Goal: Transaction & Acquisition: Obtain resource

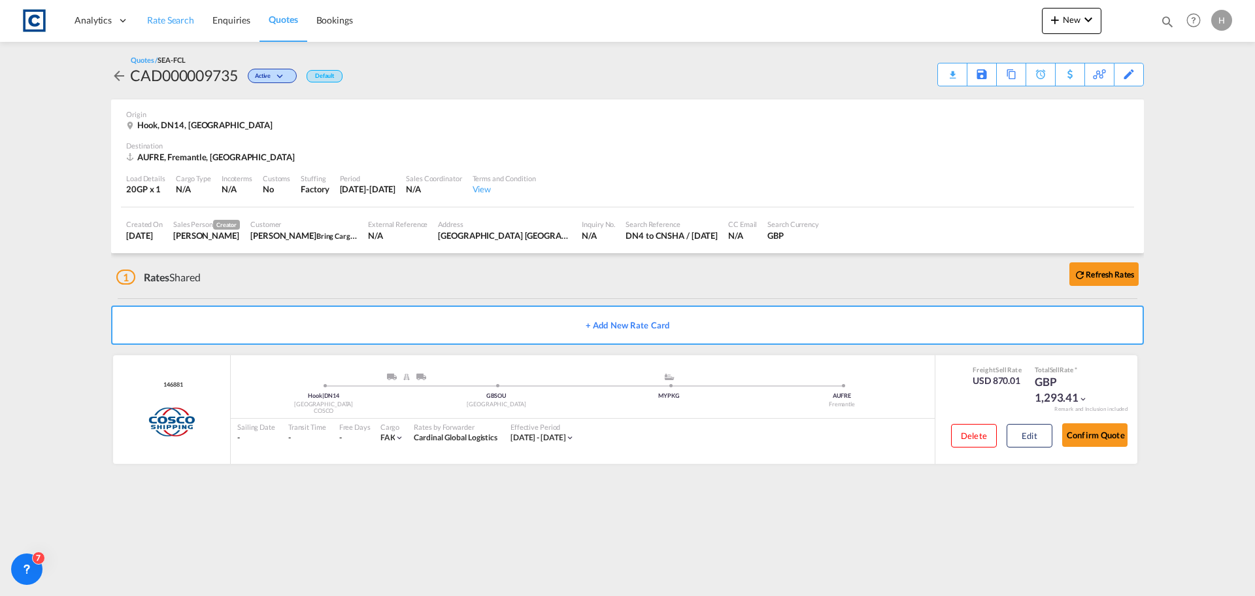
click at [180, 18] on span "Rate Search" at bounding box center [170, 19] width 47 height 11
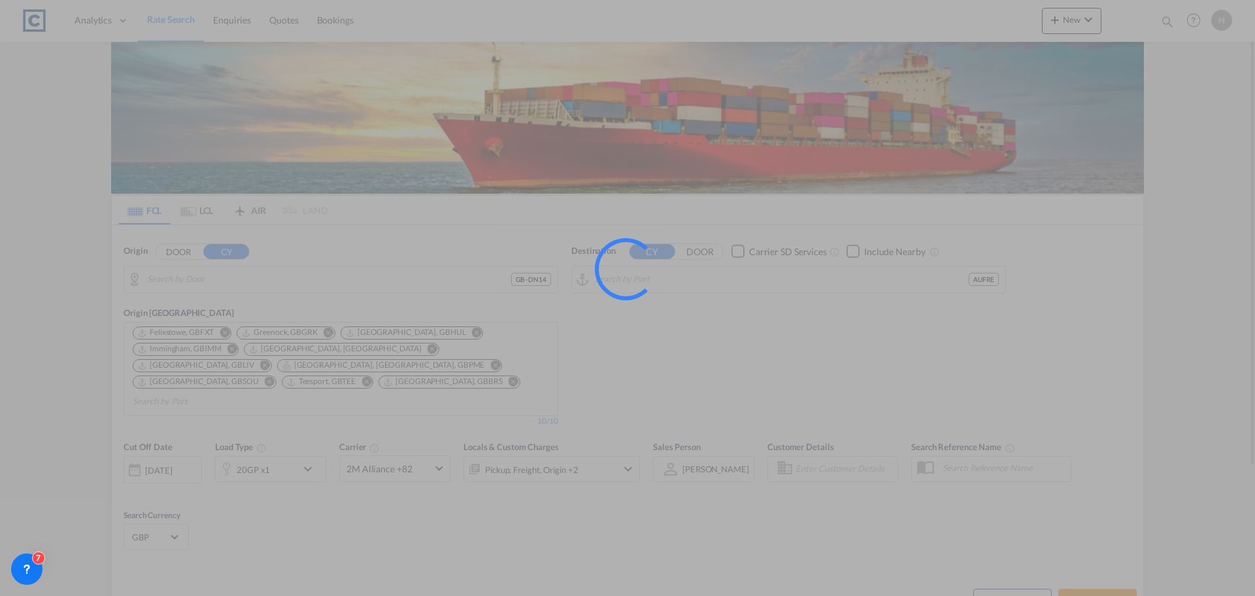
type input "GB-DN14, [GEOGRAPHIC_DATA]"
type input "Fremantle, AUFRE"
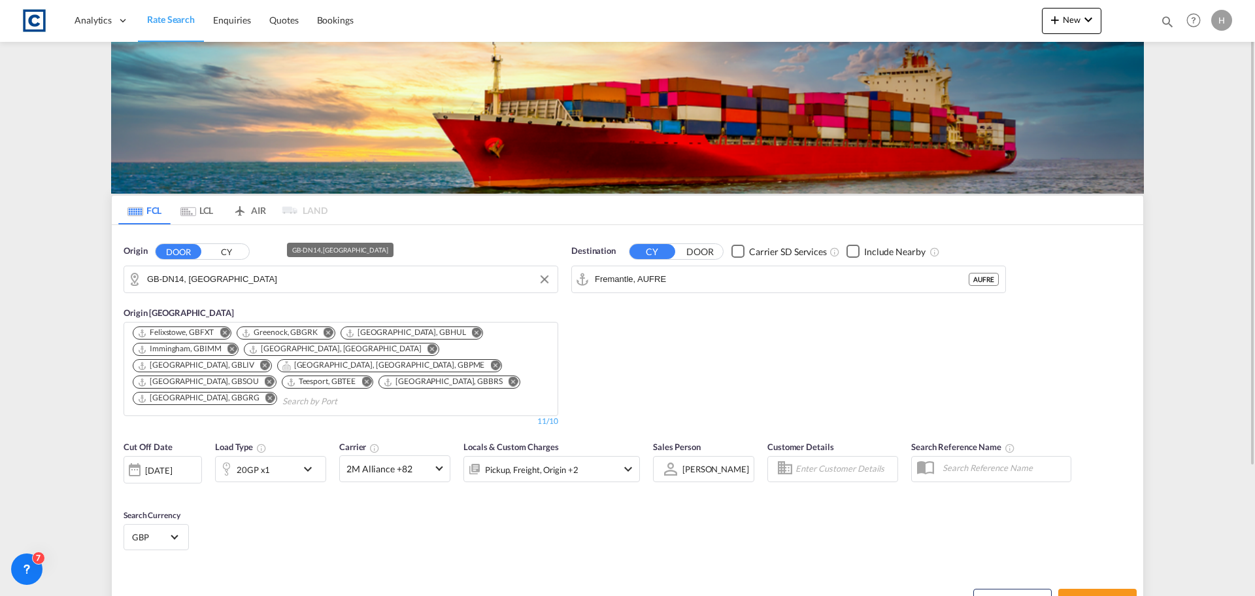
click at [345, 283] on input "GB-DN14, East Riding of Yorkshire" at bounding box center [349, 279] width 404 height 20
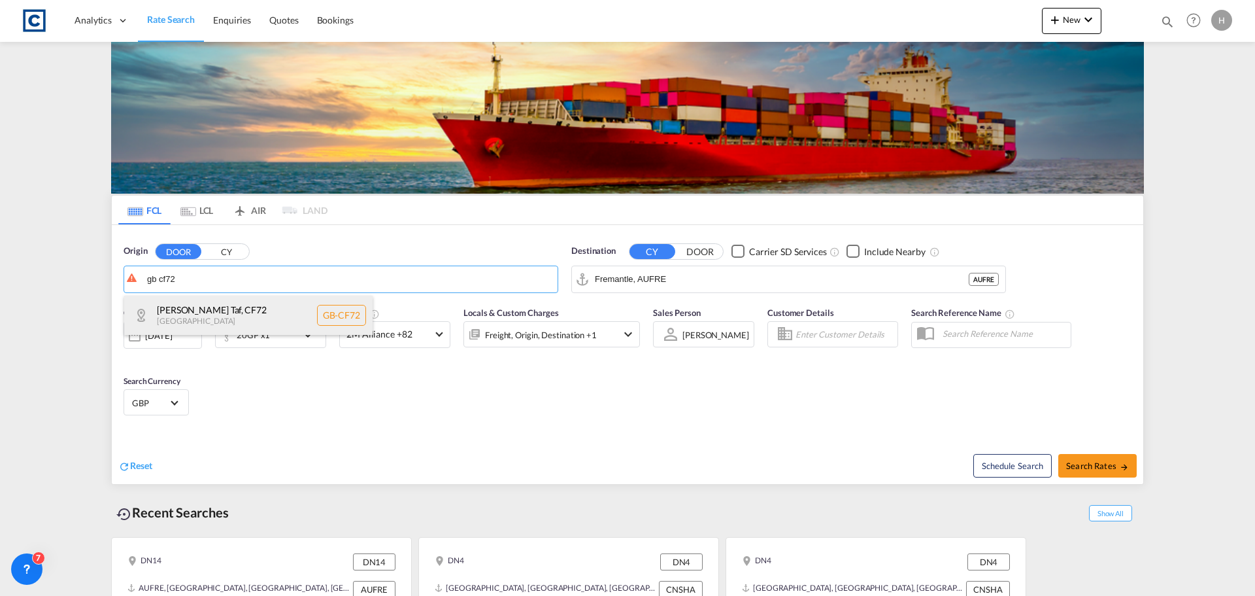
click at [257, 303] on div "Rhondda Cynon Taf , CF72 United Kingdom GB-CF72" at bounding box center [248, 315] width 248 height 39
type input "GB-CF72, Rhondda Cynon Taf"
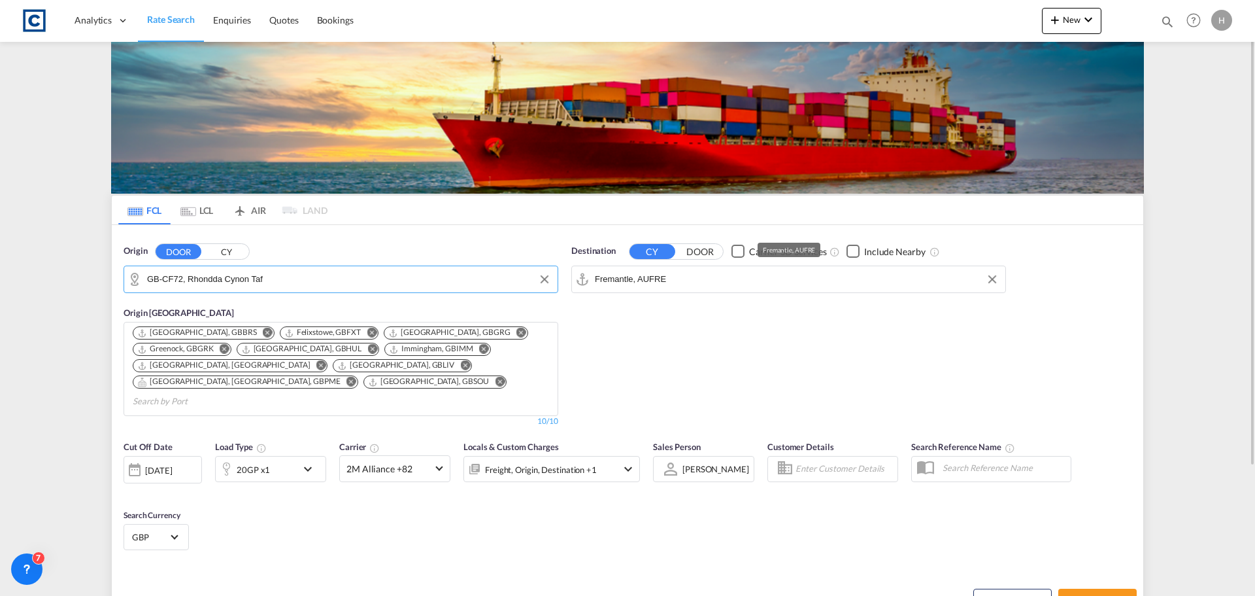
click at [691, 284] on input "Fremantle, AUFRE" at bounding box center [797, 279] width 404 height 20
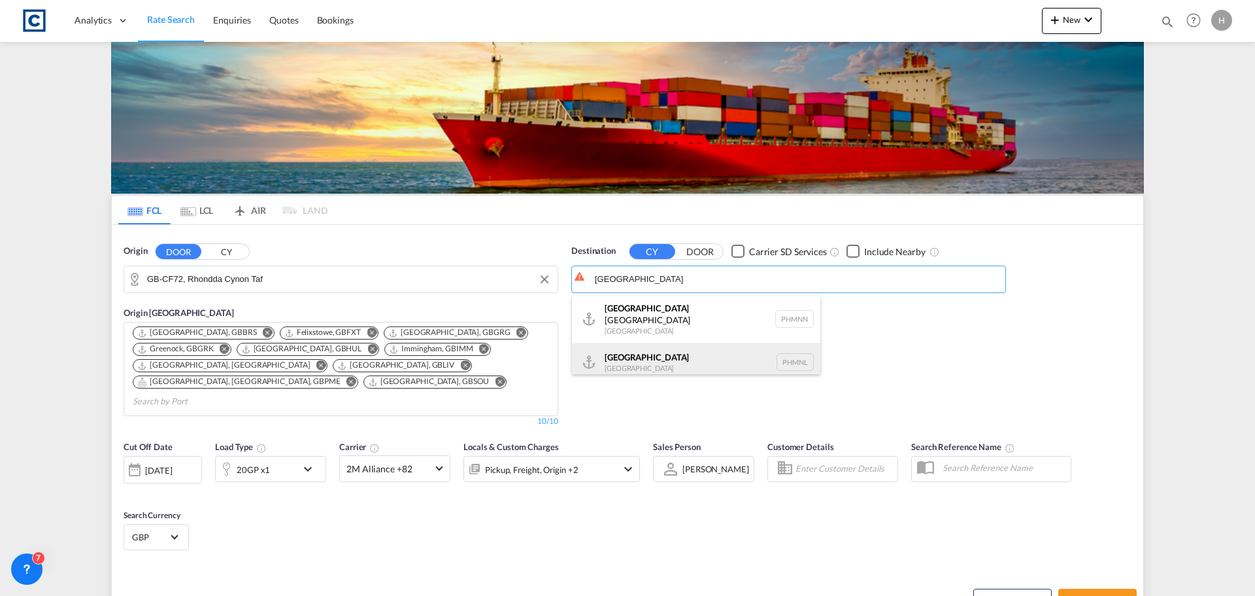
click at [738, 343] on div "Manila Philippines PHMNL" at bounding box center [696, 362] width 248 height 39
type input "Manila, PHMNL"
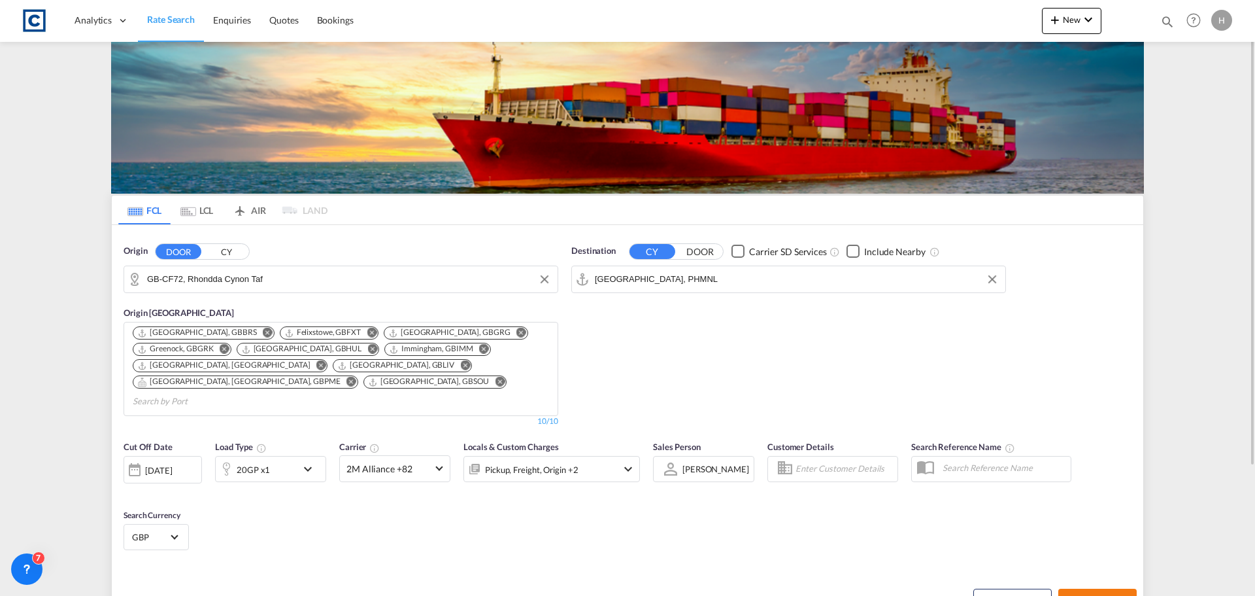
click at [1106, 595] on span "Search Rates" at bounding box center [1097, 600] width 63 height 10
type input "CF72 to PHMNL / 16 Sep 2025"
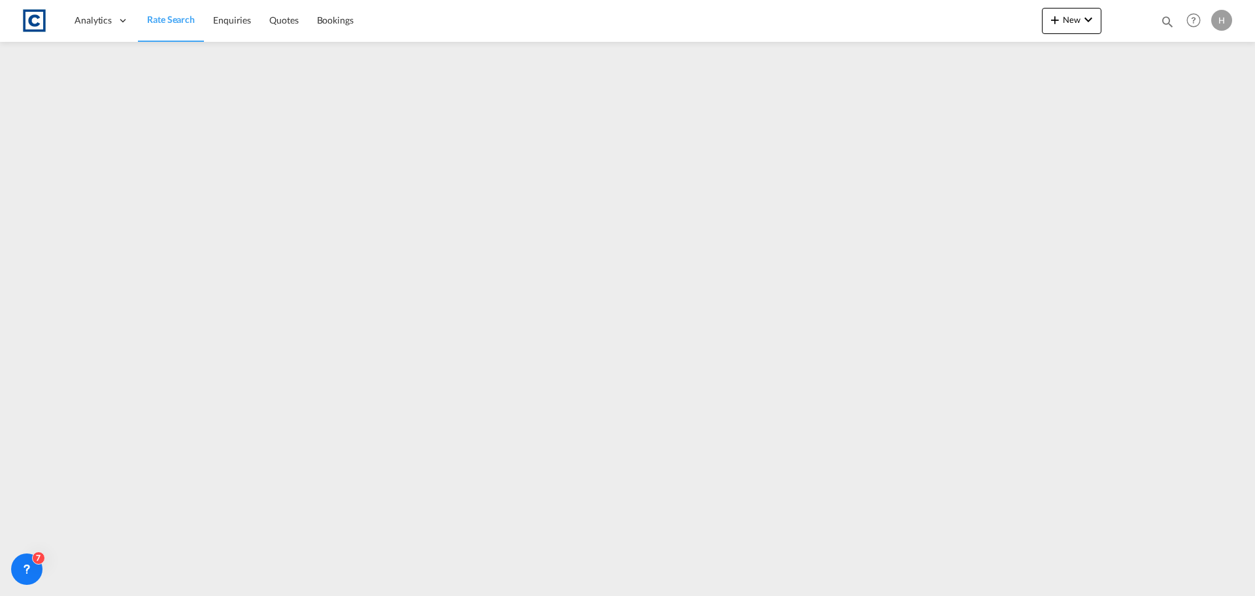
click at [170, 20] on span "Rate Search" at bounding box center [171, 19] width 48 height 11
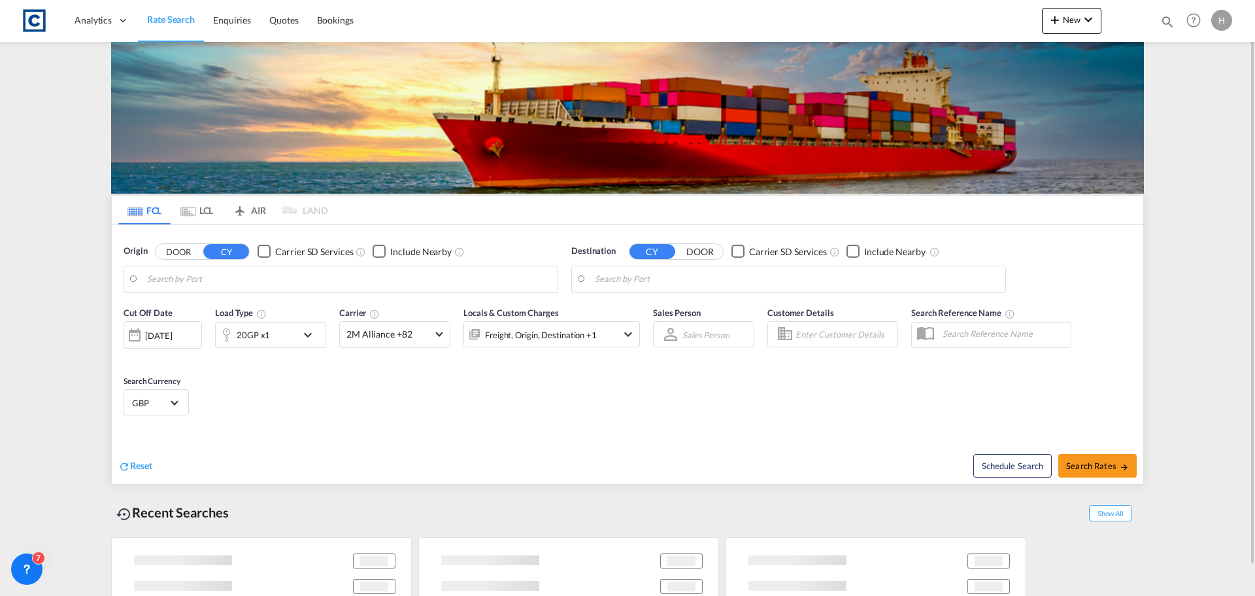
type input "GB-CF72, Rhondda Cynon Taf"
type input "Manila, PHMNL"
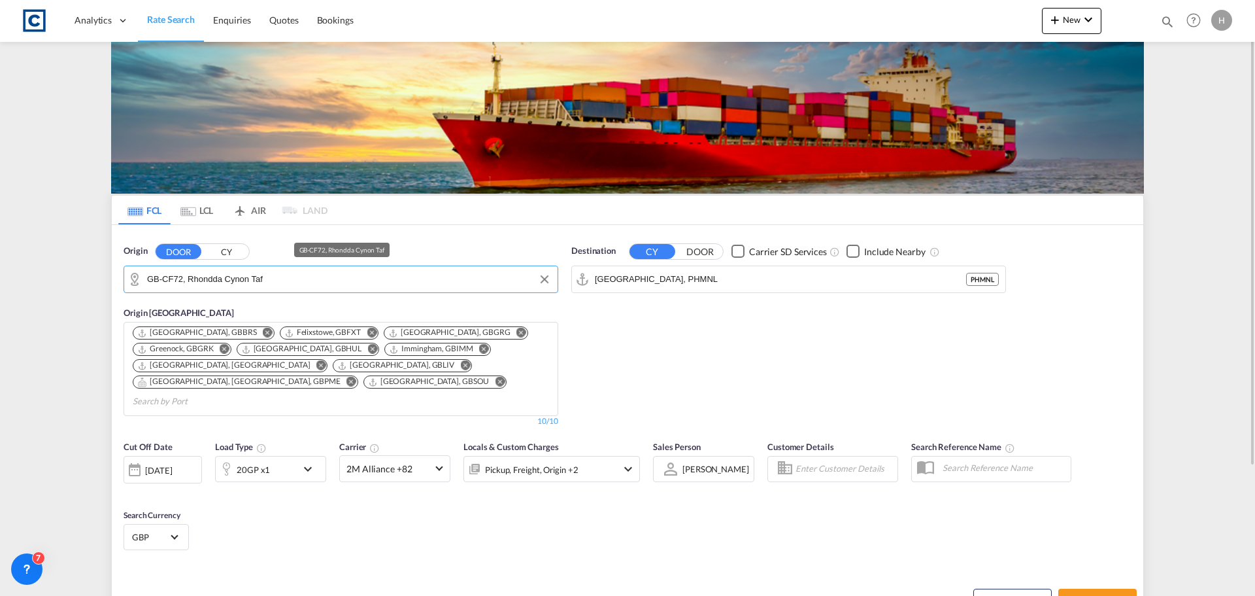
click at [330, 282] on input "GB-CF72, Rhondda Cynon Taf" at bounding box center [349, 279] width 404 height 20
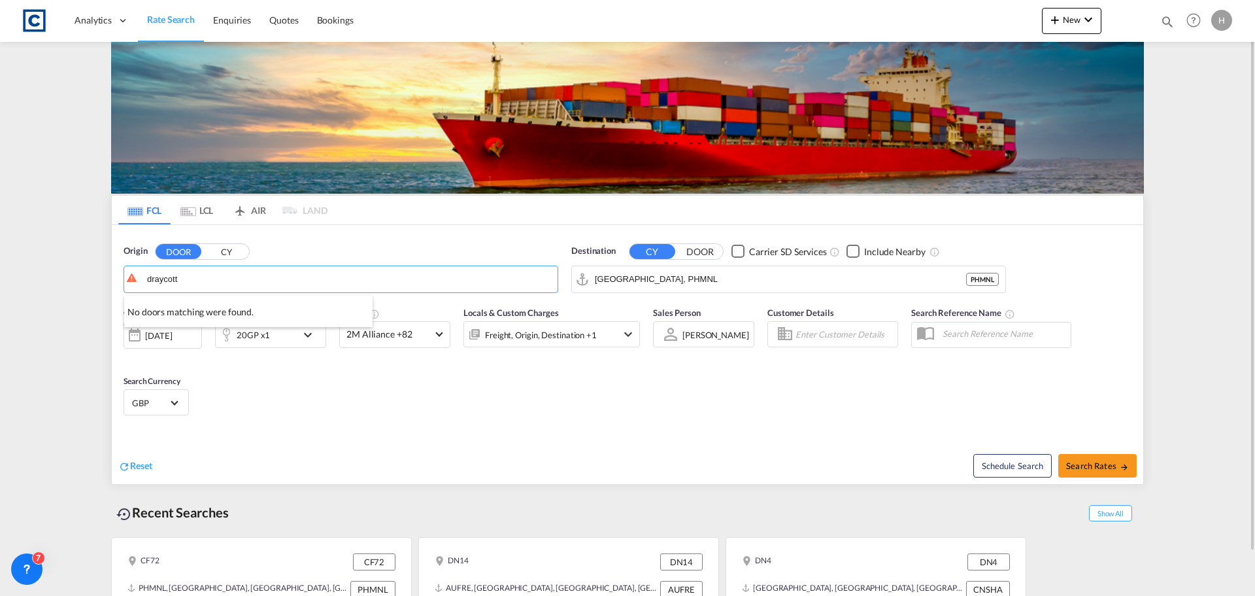
type input "draycott"
drag, startPoint x: 146, startPoint y: 280, endPoint x: 129, endPoint y: 280, distance: 16.3
drag, startPoint x: 194, startPoint y: 282, endPoint x: 120, endPoint y: 280, distance: 74.6
click at [120, 280] on div "Origin DOOR CY draycott" at bounding box center [341, 268] width 448 height 61
drag, startPoint x: 163, startPoint y: 283, endPoint x: 141, endPoint y: 280, distance: 22.5
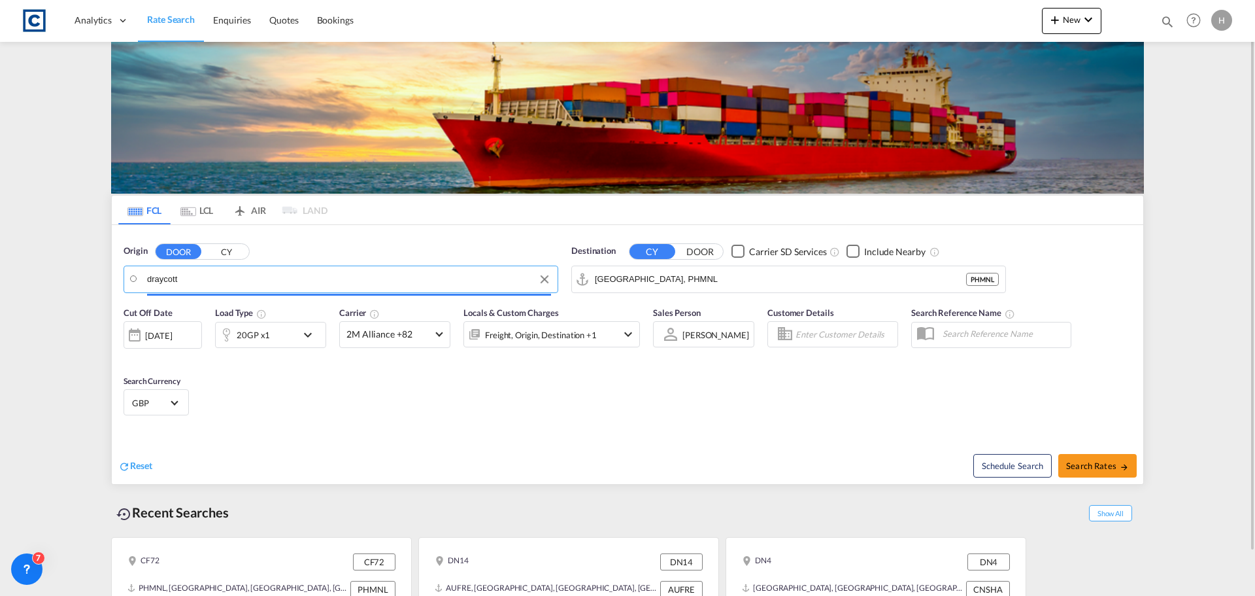
drag, startPoint x: 190, startPoint y: 279, endPoint x: 147, endPoint y: 277, distance: 43.2
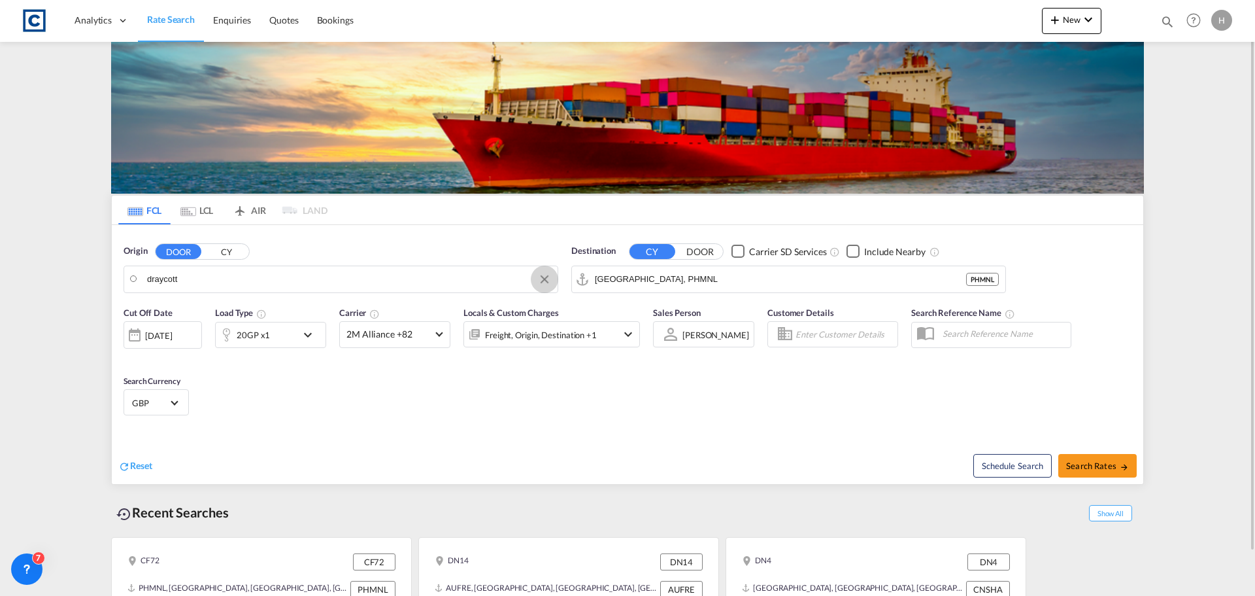
click at [545, 279] on button "Clear Input" at bounding box center [545, 279] width 20 height 20
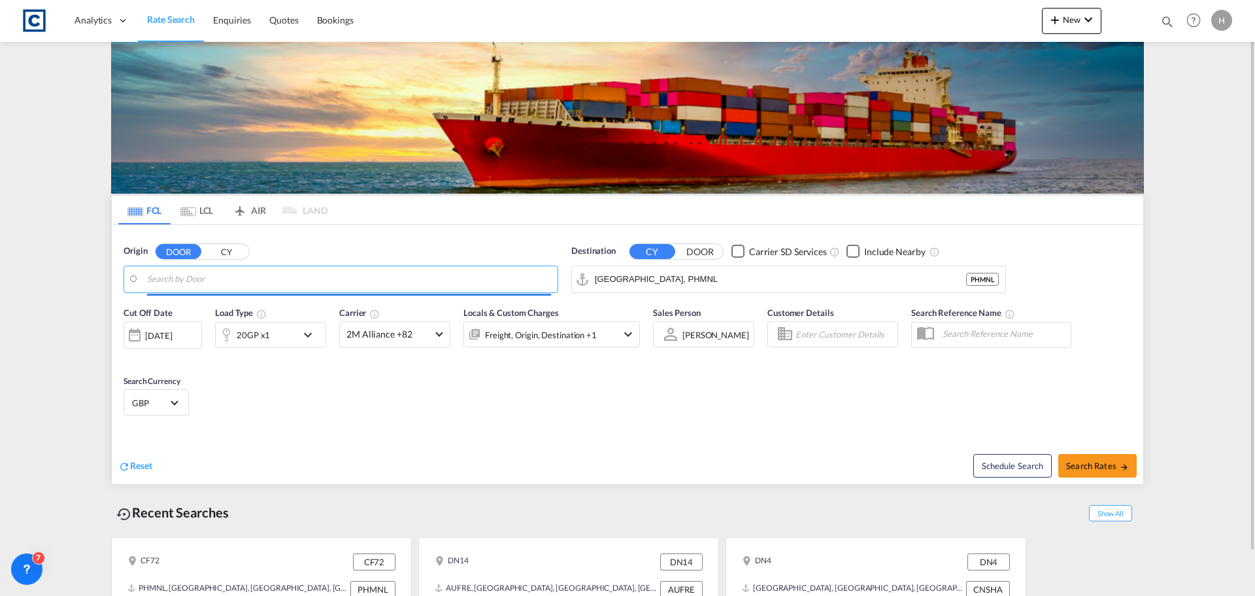
click at [513, 279] on input "Search by Door" at bounding box center [349, 279] width 404 height 20
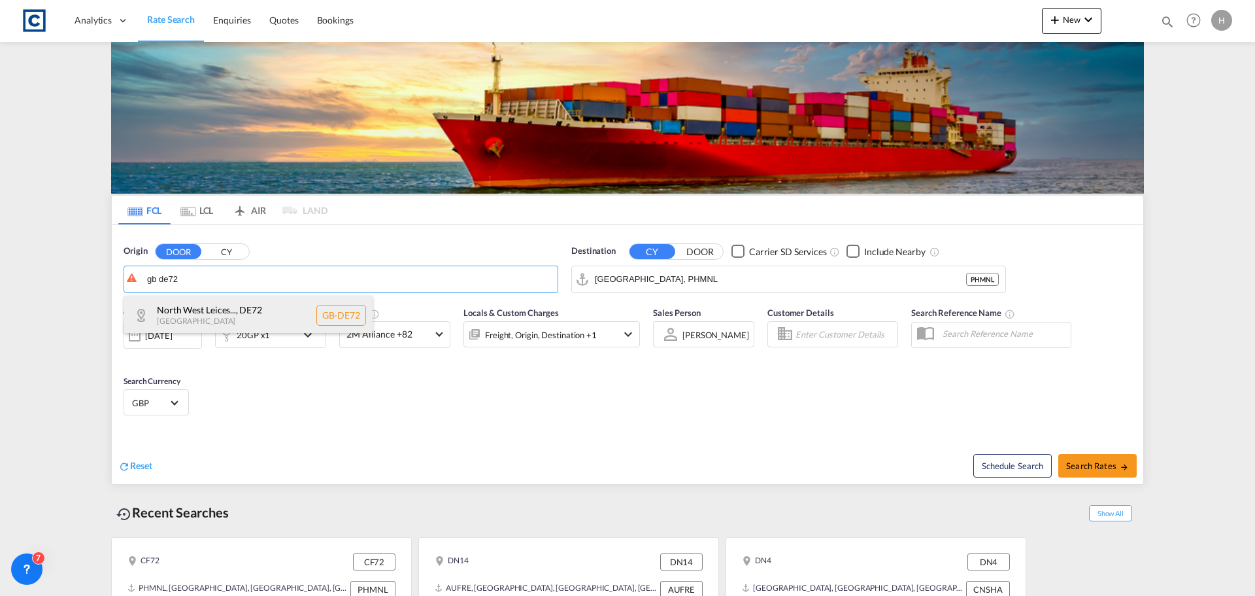
click at [322, 316] on div "North West Leices... , DE72 United Kingdom GB-DE72" at bounding box center [248, 315] width 248 height 39
type input "GB-DE72, North West Leicestershire"
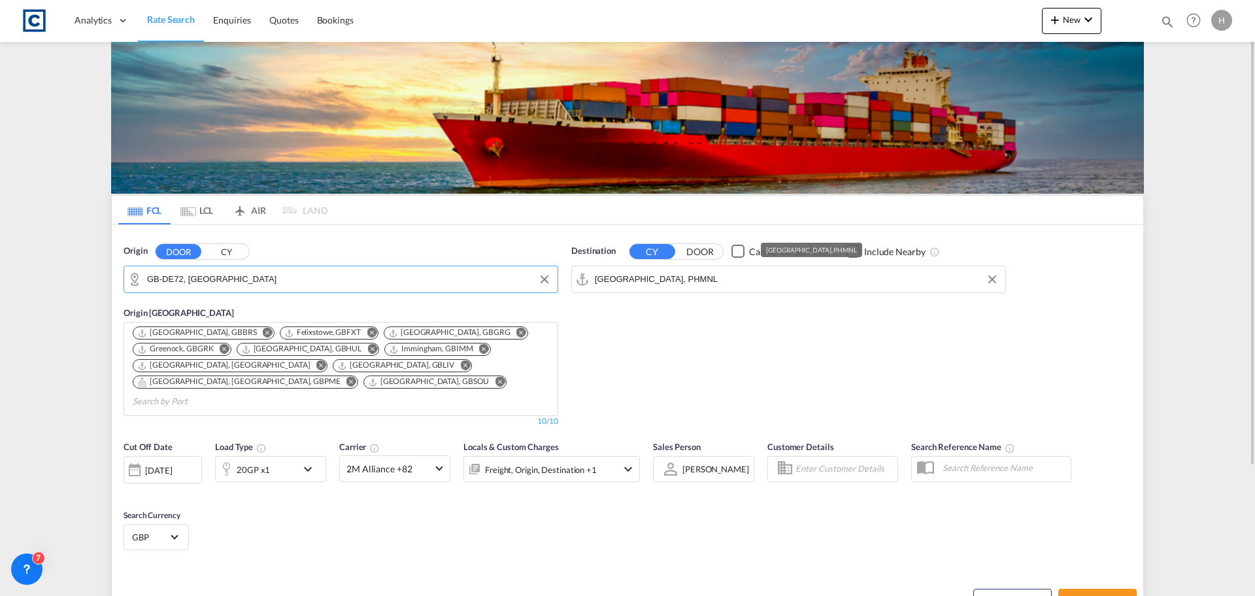
click at [686, 283] on input "Manila, PHMNL" at bounding box center [797, 279] width 404 height 20
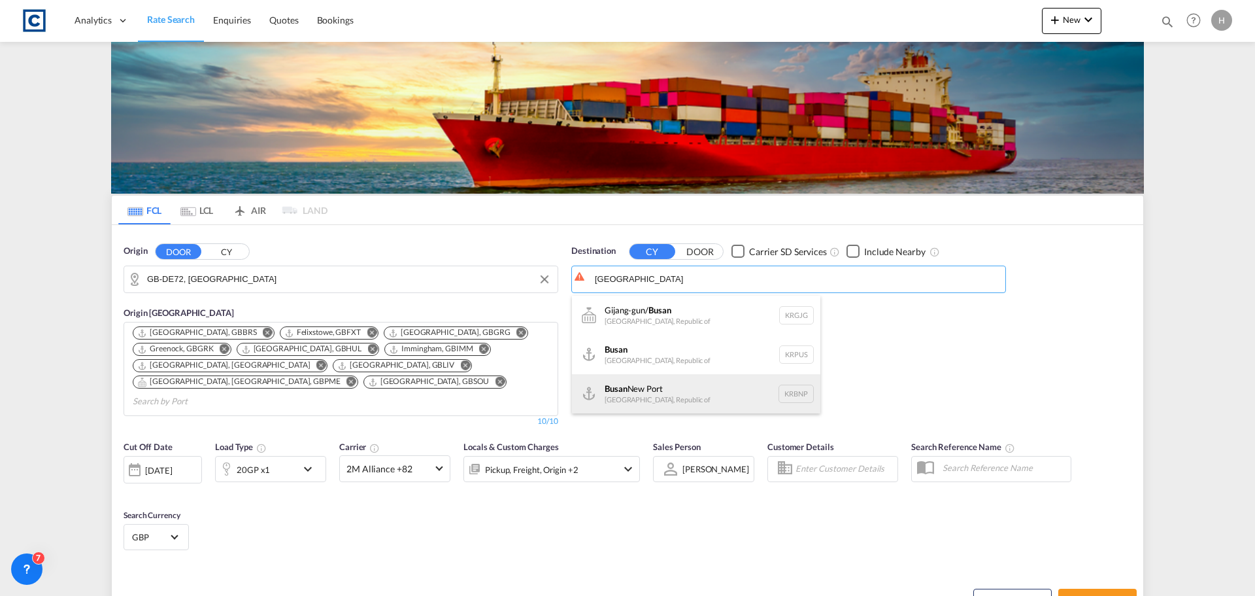
click at [603, 383] on div "Busan New Port Korea, Republic of KRBNP" at bounding box center [696, 393] width 248 height 39
type input "Busan New Port, KRBNP"
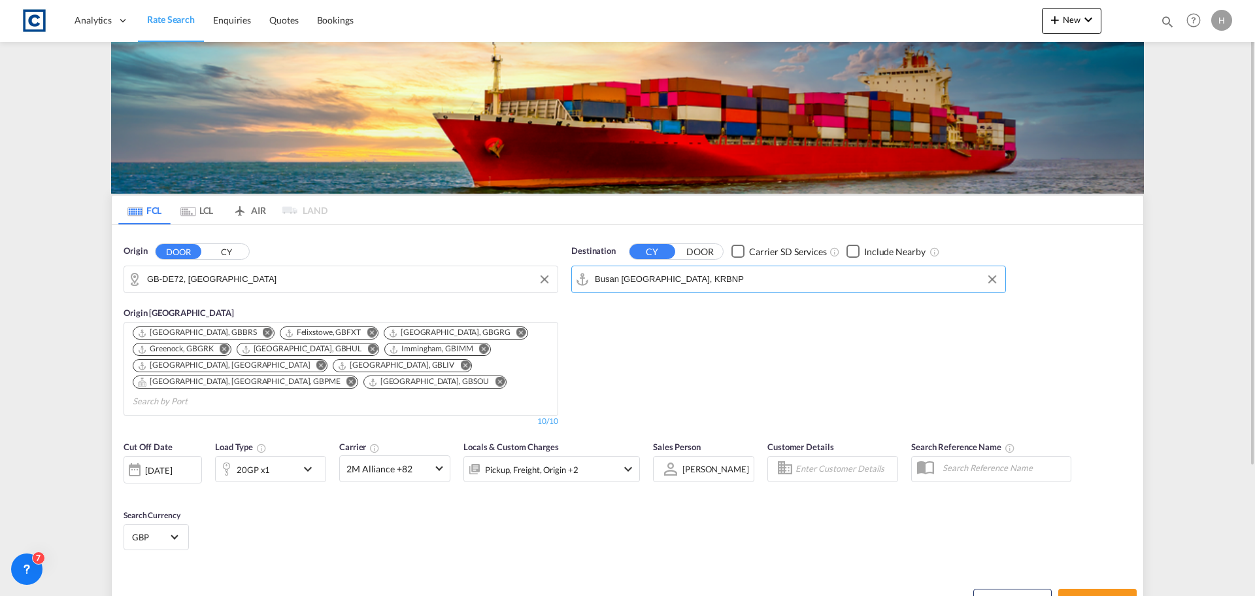
click at [294, 456] on div "20GP x1" at bounding box center [256, 469] width 81 height 26
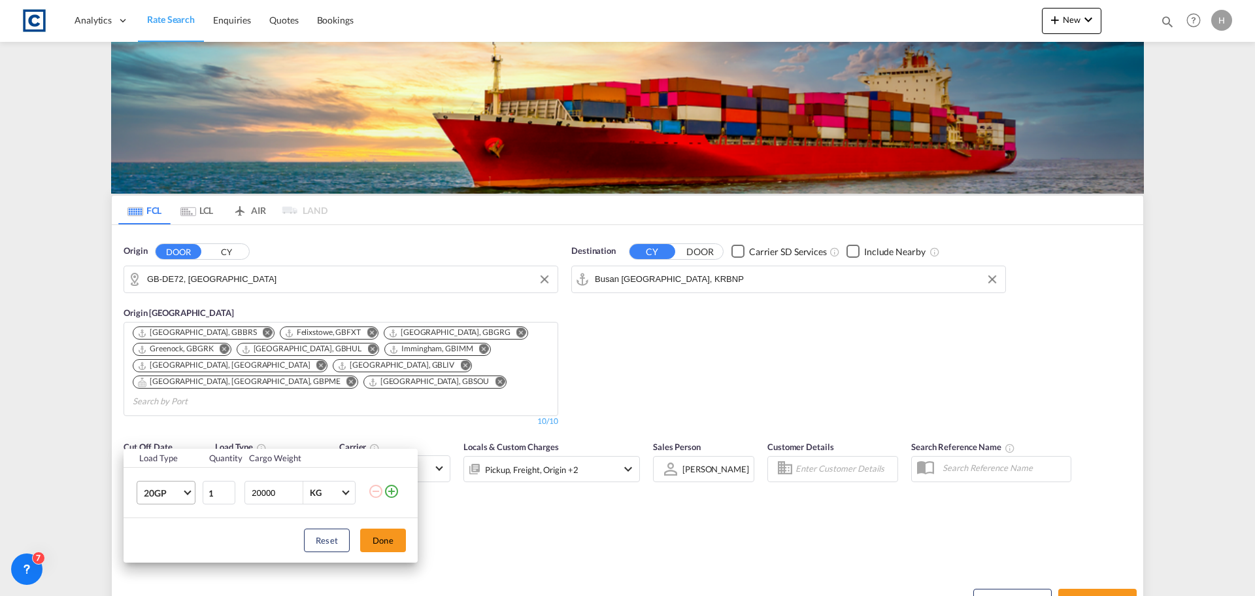
click at [187, 496] on md-select-value "20GP" at bounding box center [169, 492] width 52 height 22
click at [190, 500] on md-option "40HC" at bounding box center [177, 500] width 89 height 31
click at [382, 536] on button "Done" at bounding box center [383, 540] width 46 height 24
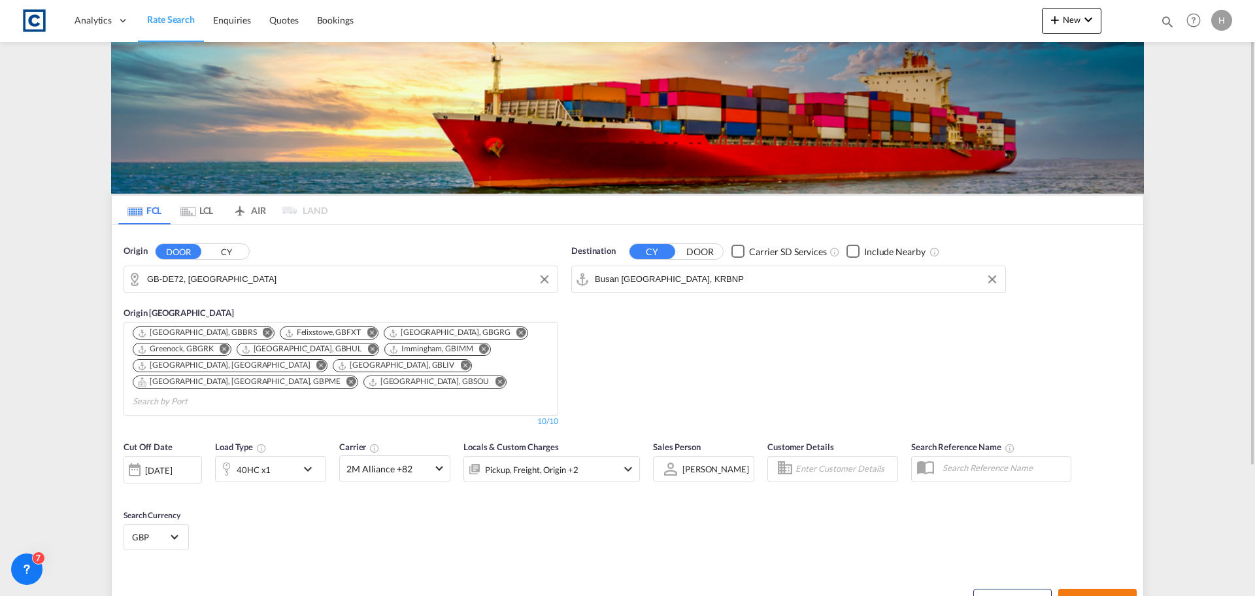
click at [1094, 590] on button "Search Rates" at bounding box center [1097, 600] width 78 height 24
type input "DE72 to KRBNP / [DATE]"
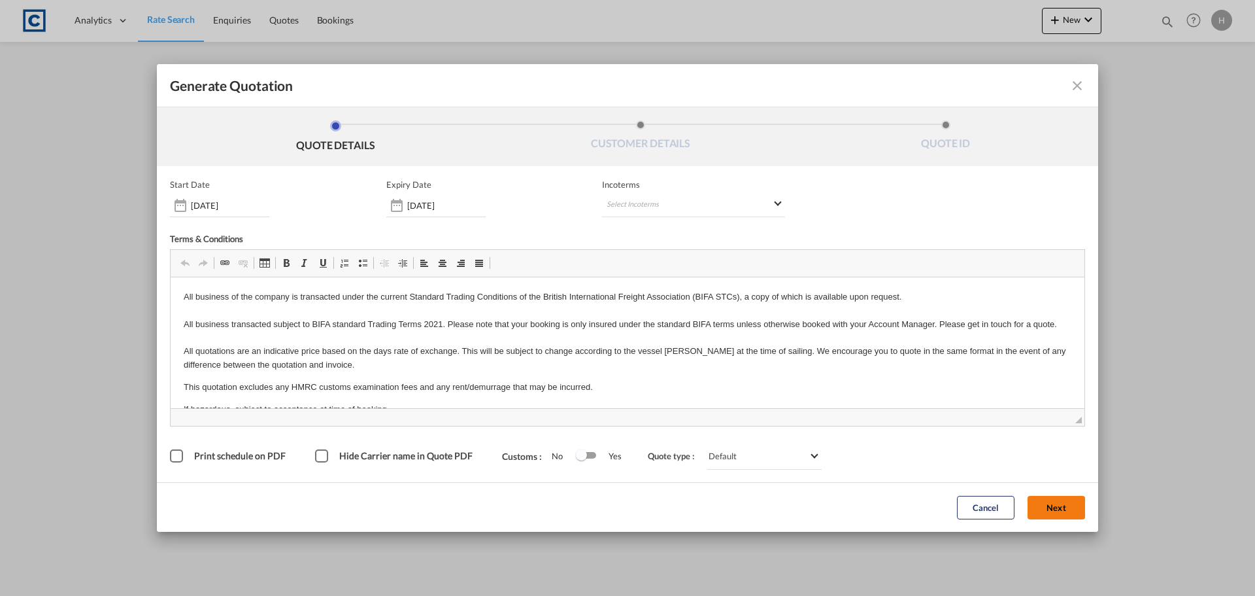
click at [1052, 507] on button "Next" at bounding box center [1057, 508] width 58 height 24
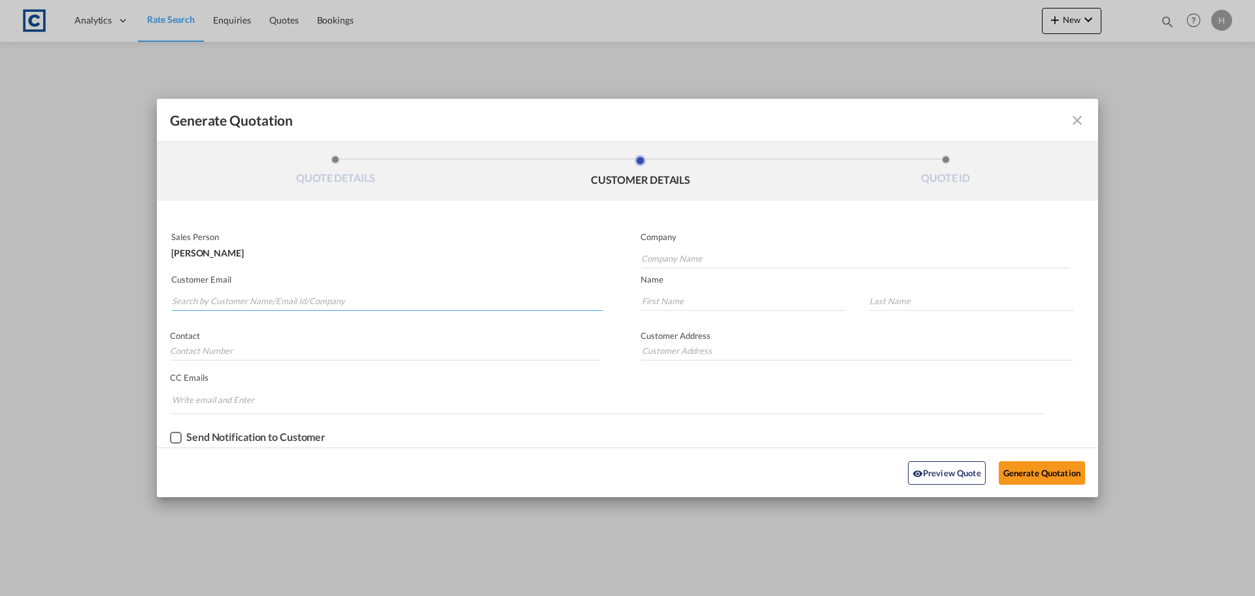
click at [492, 298] on input "Search by Customer Name/Email Id/Company" at bounding box center [387, 301] width 431 height 20
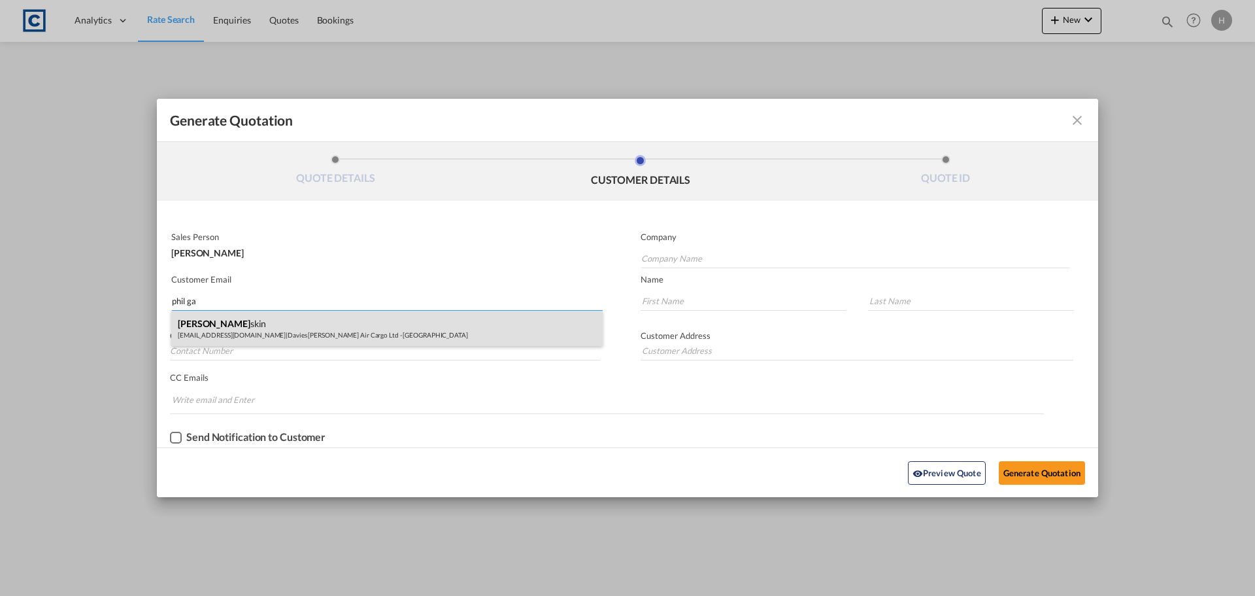
type input "phil ga"
click at [522, 327] on div "[PERSON_NAME] skin [EMAIL_ADDRESS][DOMAIN_NAME] | Davies [PERSON_NAME] Air Carg…" at bounding box center [386, 328] width 431 height 35
type input "Davies [PERSON_NAME] Air Cargo Ltd - [GEOGRAPHIC_DATA]"
type input "[EMAIL_ADDRESS][DOMAIN_NAME]"
type input "Phil"
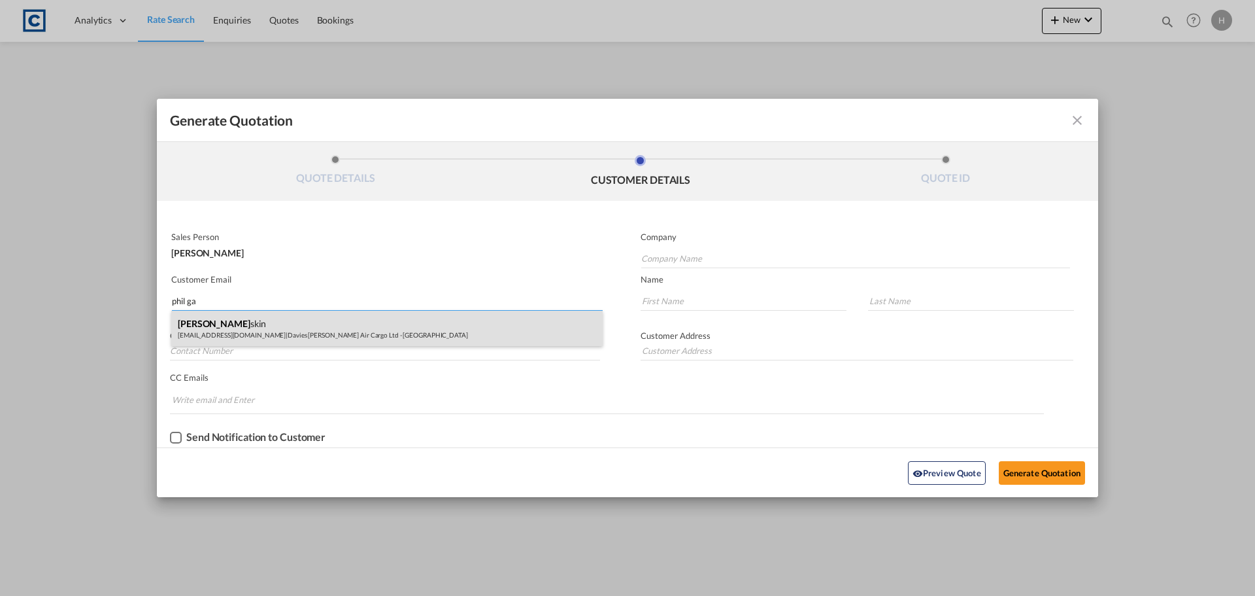
type input "[PERSON_NAME]"
type input "01332814222"
type input "[STREET_ADDRESS]"
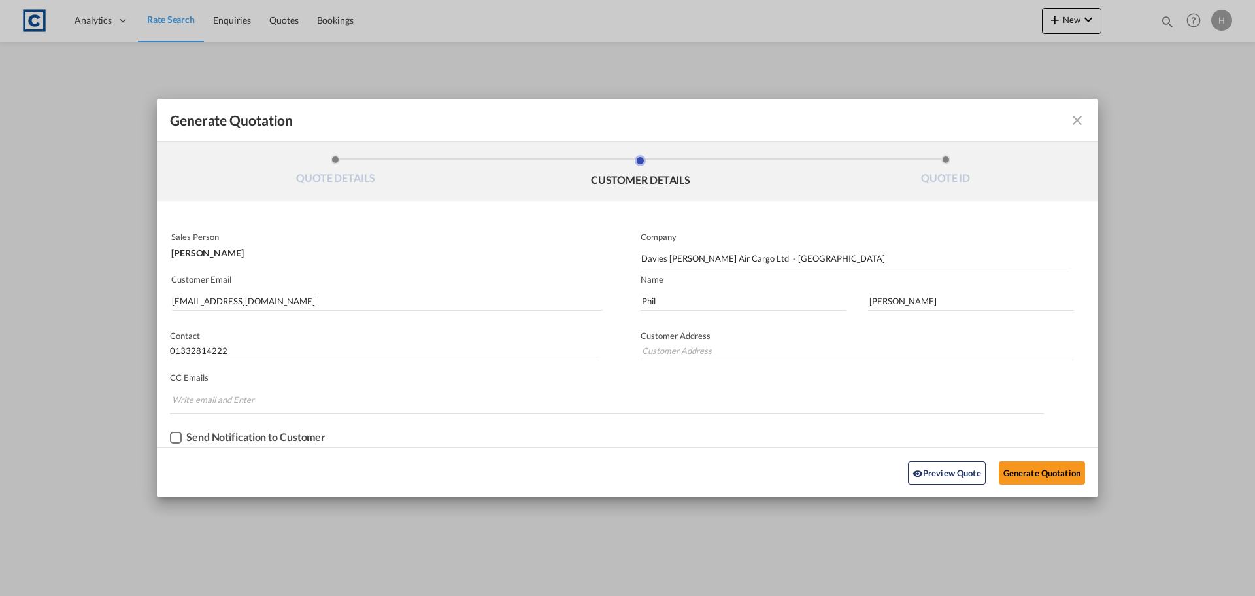
type input "[STREET_ADDRESS]"
click at [1056, 476] on button "Generate Quotation" at bounding box center [1042, 473] width 86 height 24
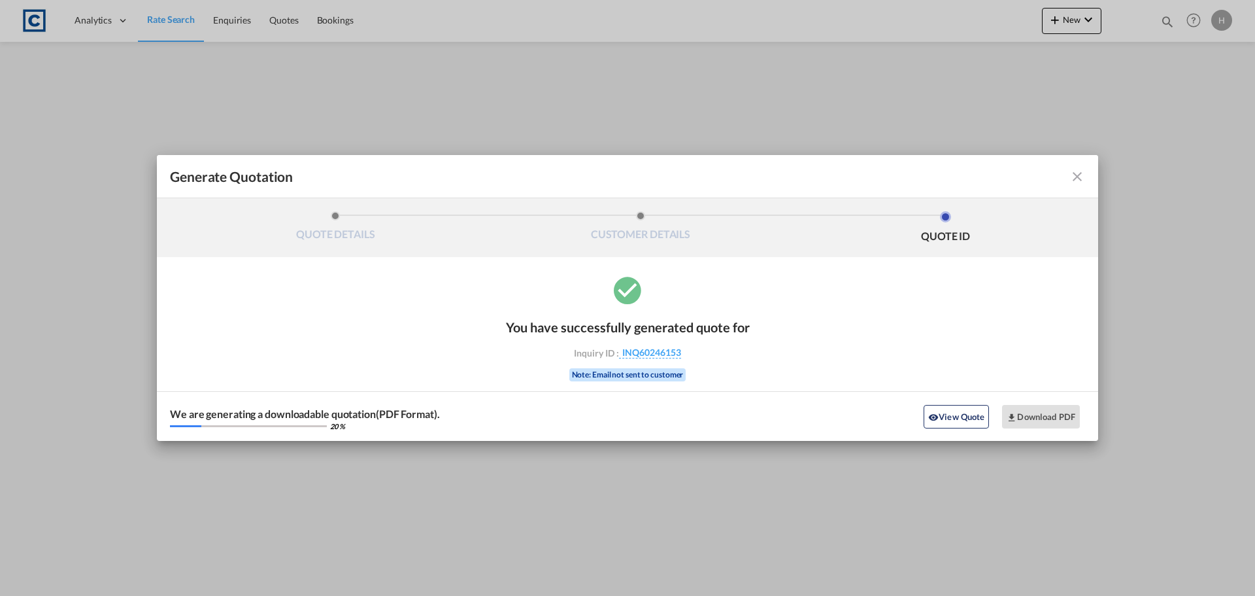
drag, startPoint x: 975, startPoint y: 415, endPoint x: 891, endPoint y: 405, distance: 84.9
click at [973, 415] on button "View Quote" at bounding box center [956, 417] width 65 height 24
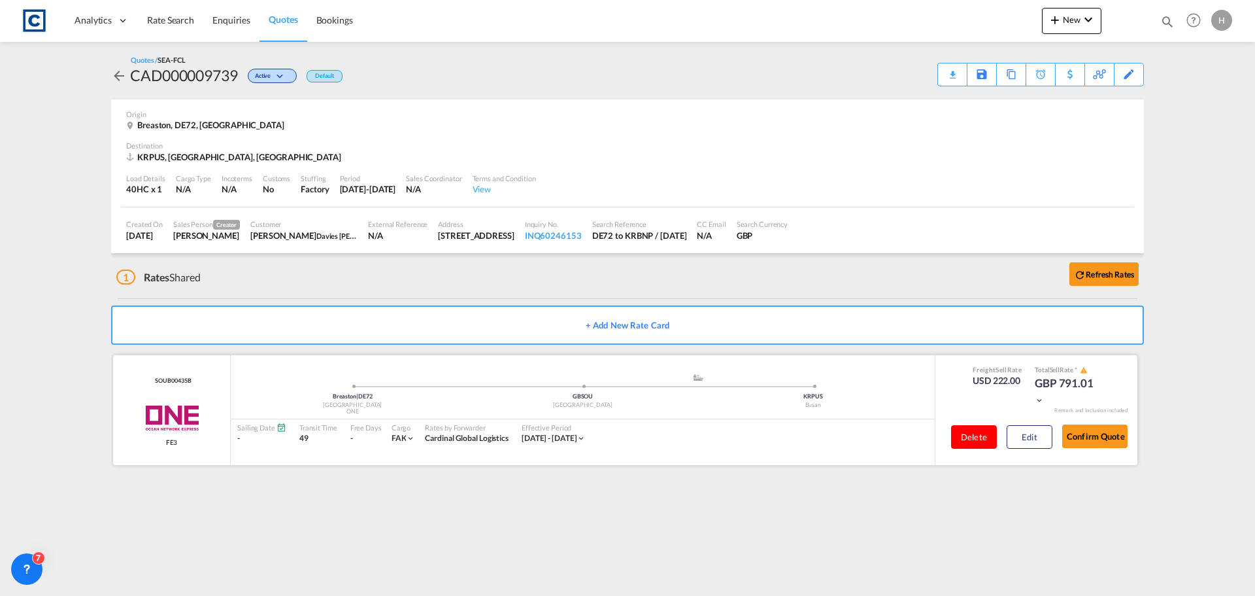
drag, startPoint x: 1021, startPoint y: 435, endPoint x: 971, endPoint y: 442, distance: 50.8
click at [1021, 435] on button "Edit" at bounding box center [1030, 437] width 46 height 24
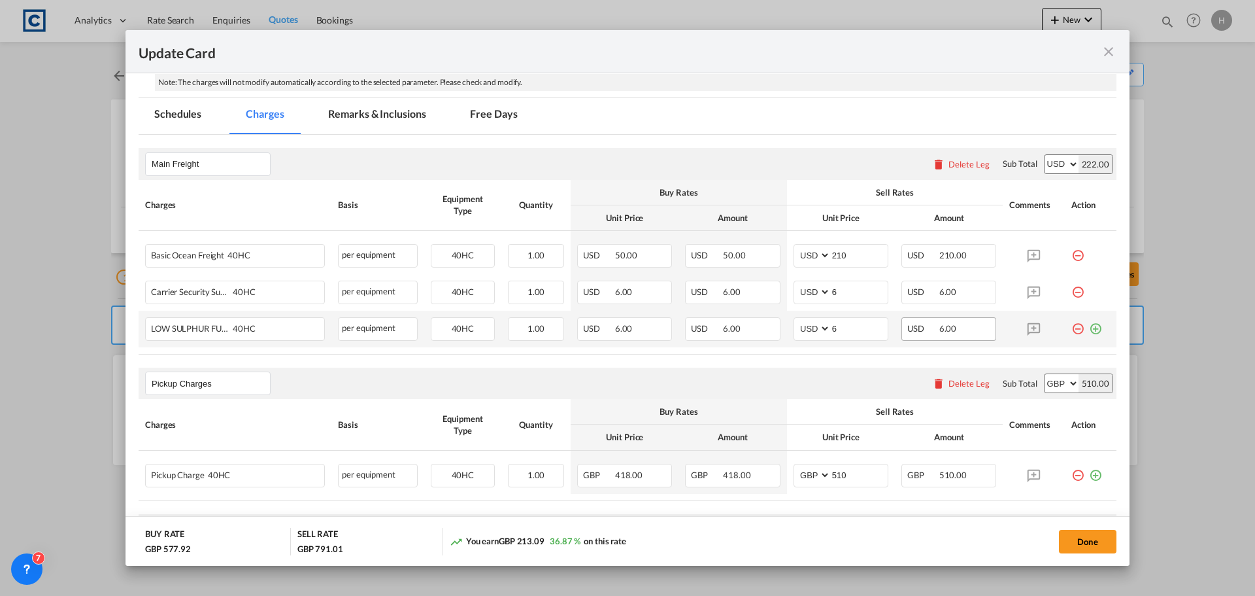
scroll to position [458, 0]
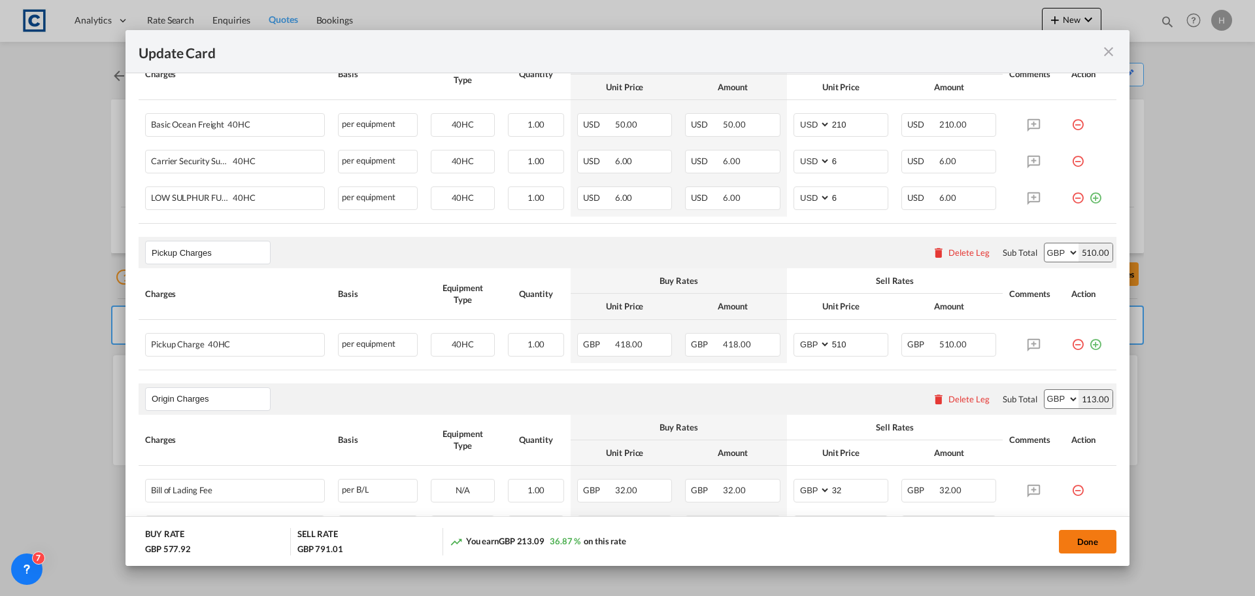
click at [1092, 530] on button "Done" at bounding box center [1088, 542] width 58 height 24
